Goal: Task Accomplishment & Management: Use online tool/utility

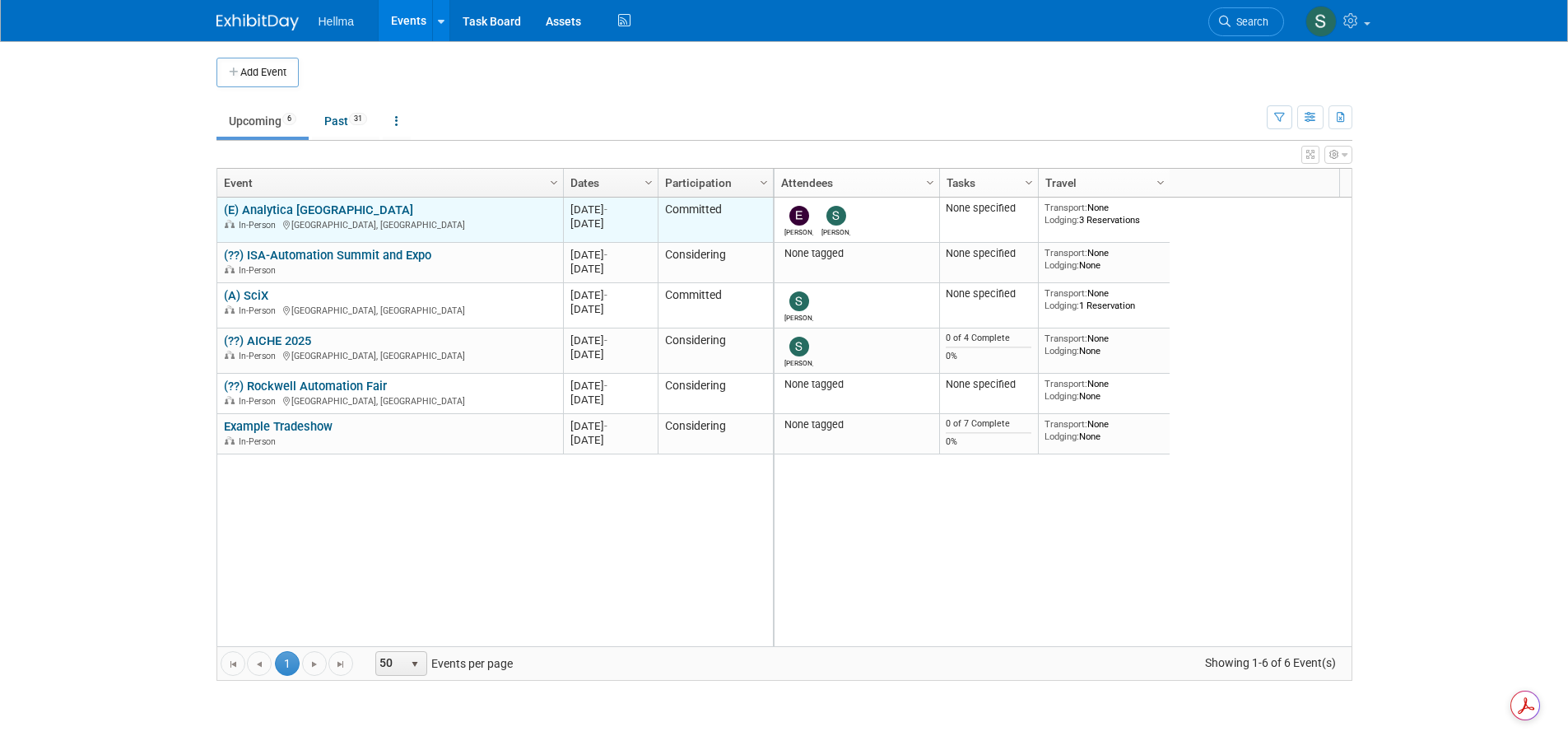
click at [309, 216] on link "(E) Analytica [GEOGRAPHIC_DATA]" at bounding box center [318, 210] width 190 height 15
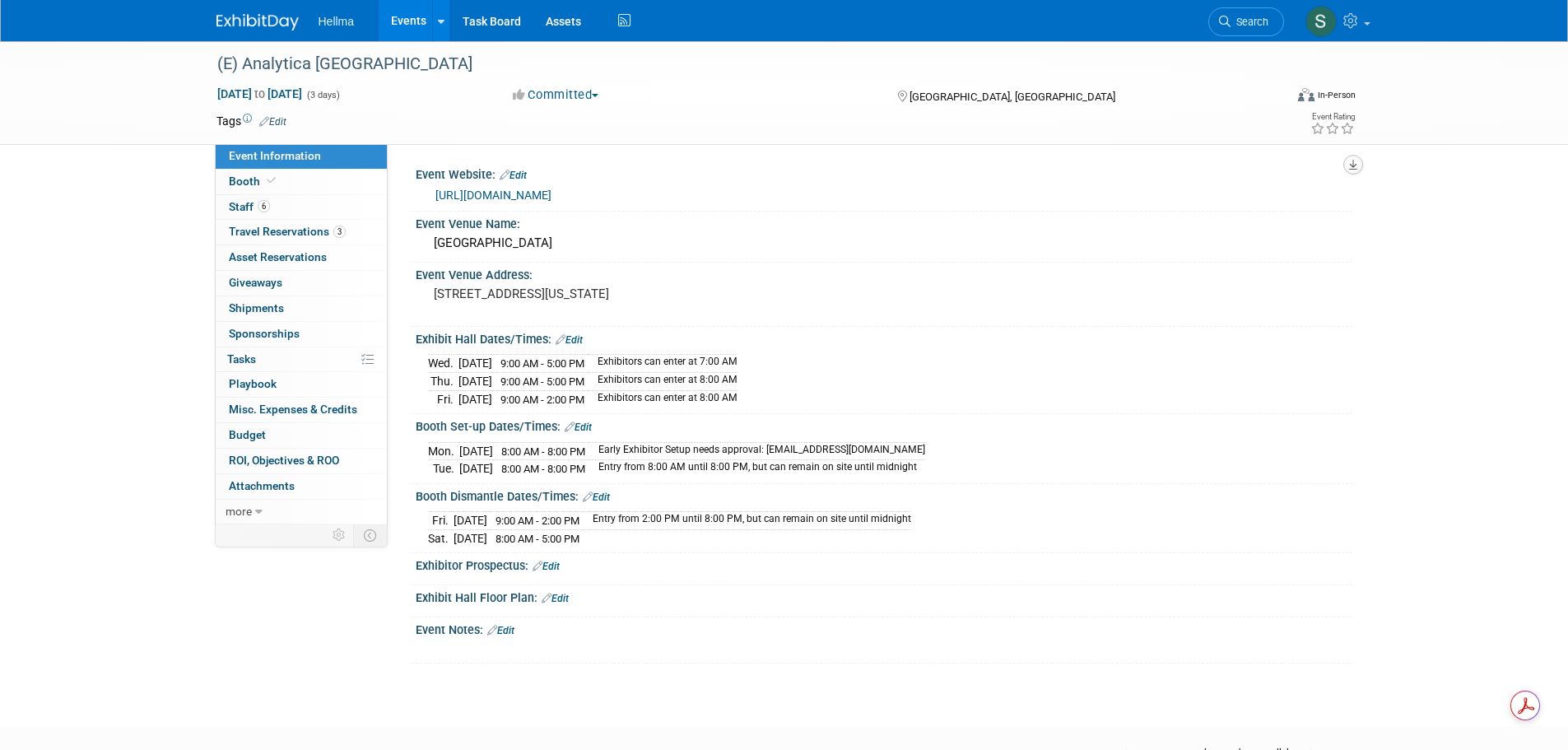
click at [1352, 165] on icon "button" at bounding box center [1353, 164] width 8 height 10
click at [1285, 215] on link "Export tab to PDF" at bounding box center [1280, 212] width 139 height 23
drag, startPoint x: 261, startPoint y: 232, endPoint x: 388, endPoint y: 236, distance: 127.1
click at [261, 232] on span "Travel Reservations 3" at bounding box center [288, 231] width 117 height 13
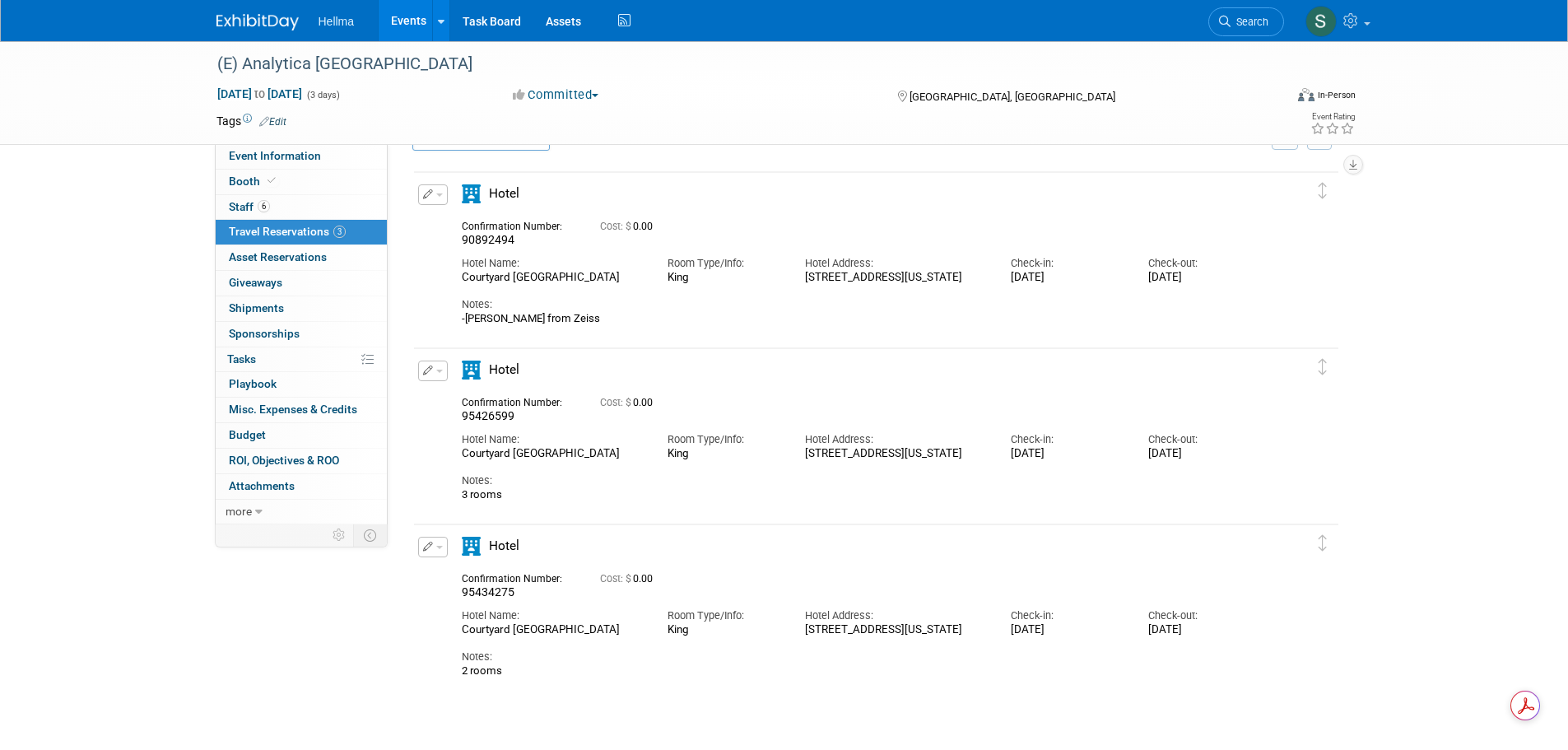
scroll to position [82, 0]
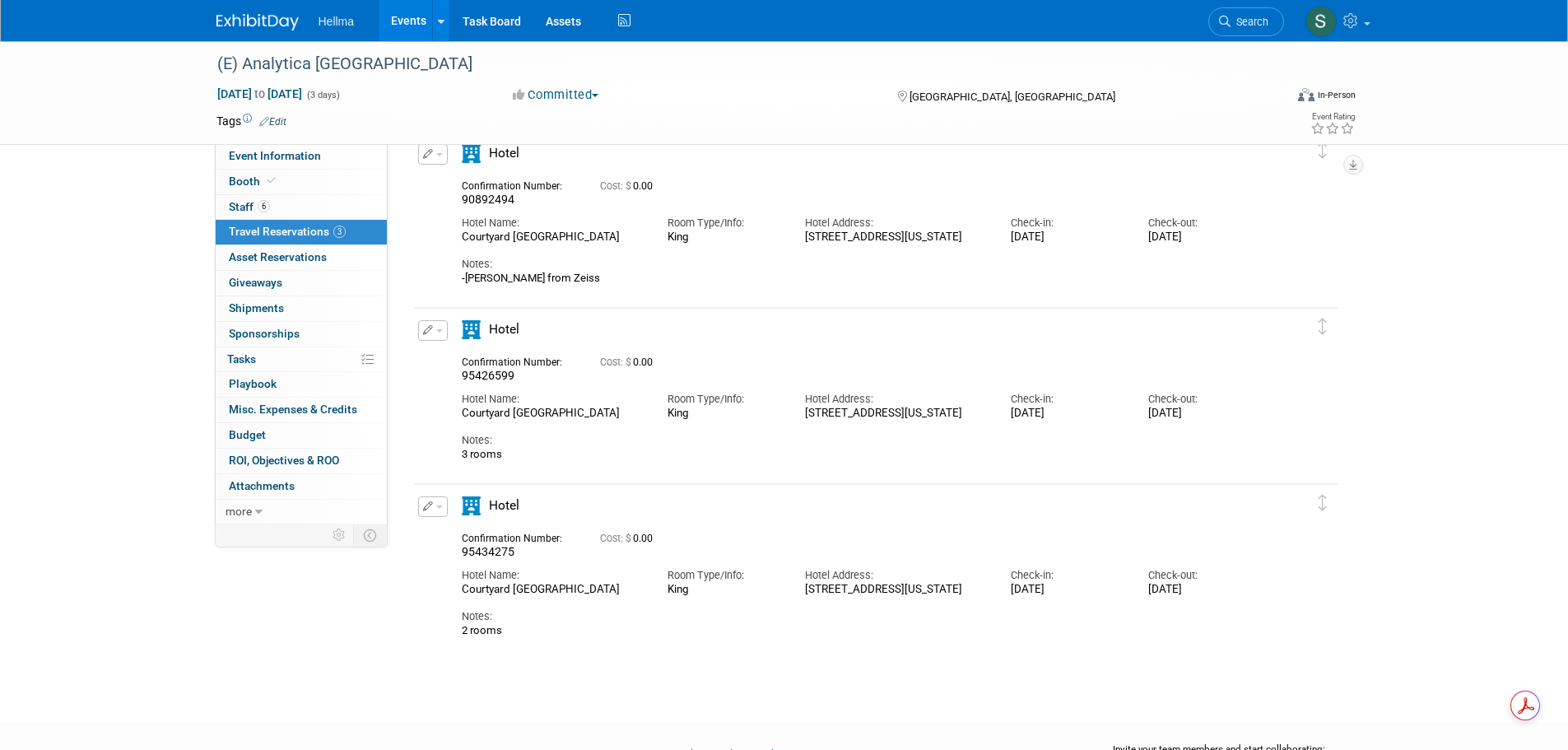
click at [1438, 350] on div "(E) Analytica USA Sep 10, 2025 to Sep 12, 2025 (3 days) Sep 10, 2025 to Sep 12,…" at bounding box center [784, 325] width 1568 height 734
